Goal: Information Seeking & Learning: Learn about a topic

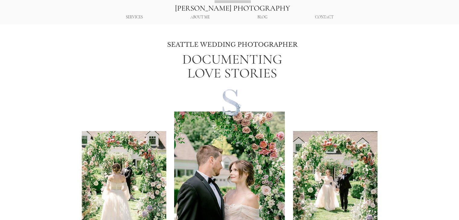
click at [260, 18] on p "BLOG" at bounding box center [263, 17] width 16 height 11
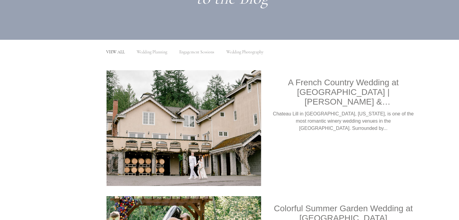
scroll to position [114, 0]
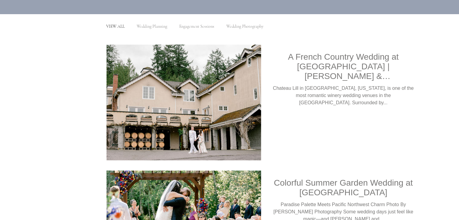
click at [222, 136] on img "Blog feed" at bounding box center [183, 102] width 155 height 117
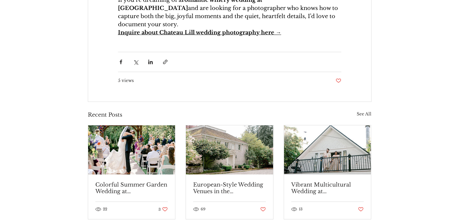
scroll to position [1747, 0]
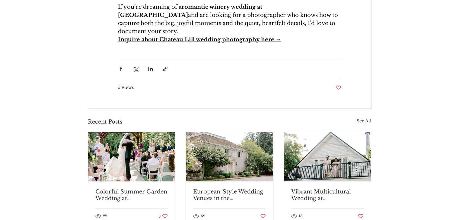
click at [146, 189] on link "Colorful Summer Garden Wedding at [GEOGRAPHIC_DATA]" at bounding box center [131, 195] width 73 height 13
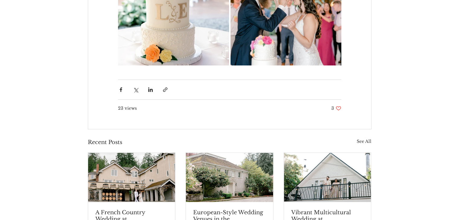
scroll to position [2671, 0]
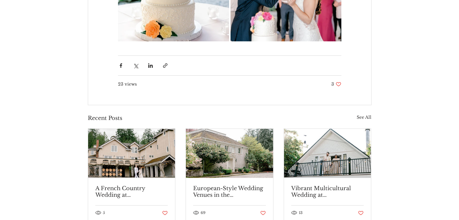
click at [320, 165] on img "Vibrant Multicultural Wedding at Orting Manor" at bounding box center [327, 153] width 87 height 49
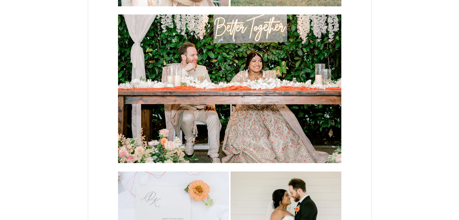
scroll to position [2449, 0]
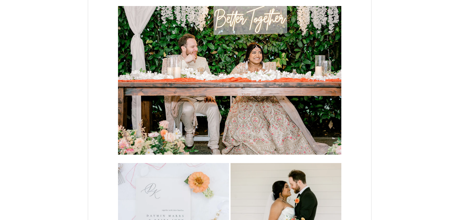
drag, startPoint x: 461, startPoint y: 5, endPoint x: 446, endPoint y: 144, distance: 139.8
